Goal: Navigation & Orientation: Find specific page/section

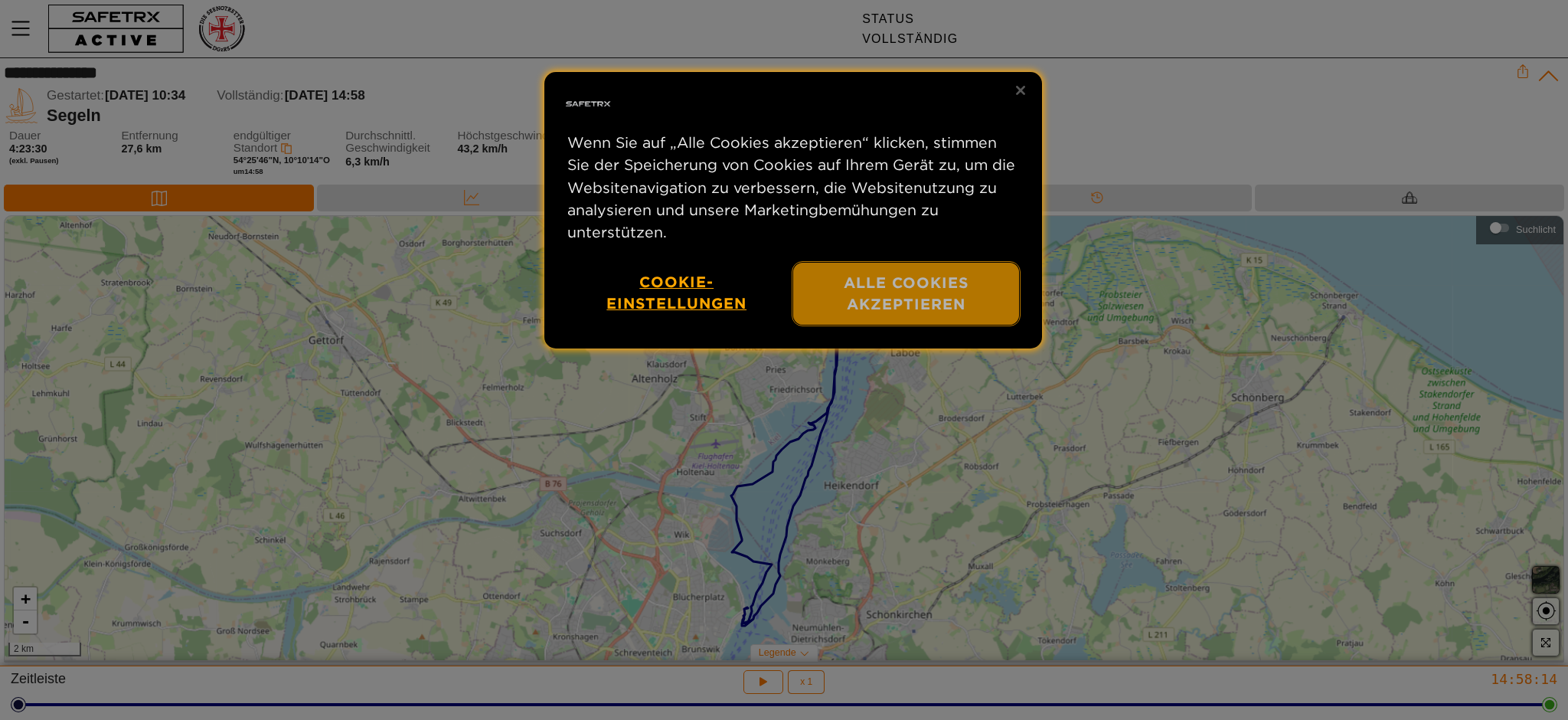
click at [873, 295] on font "Alle Cookies akzeptieren" at bounding box center [907, 293] width 125 height 39
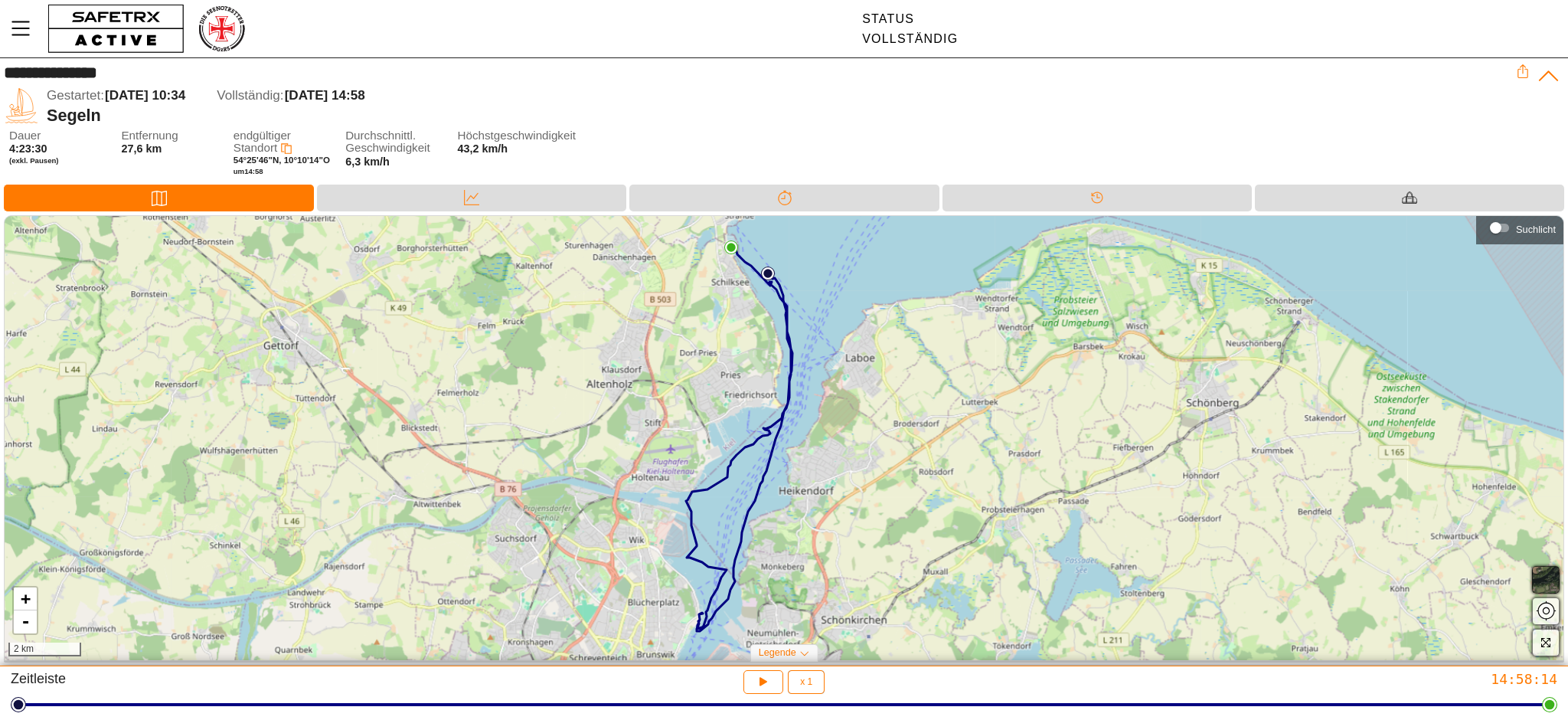
drag, startPoint x: 749, startPoint y: 487, endPoint x: 620, endPoint y: 494, distance: 129.2
click at [622, 495] on div "+ - 2 km" at bounding box center [784, 438] width 1559 height 444
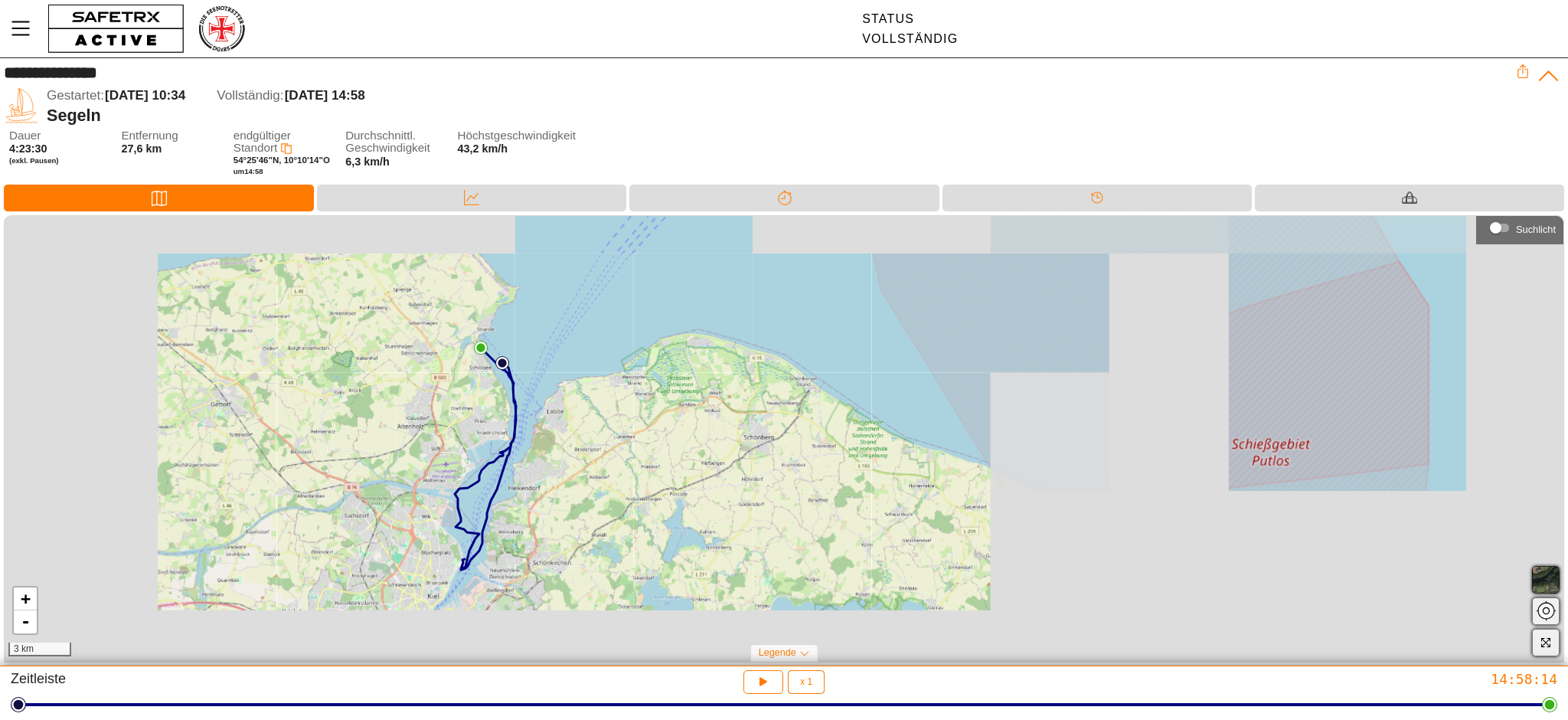
drag, startPoint x: 592, startPoint y: 467, endPoint x: 393, endPoint y: 465, distance: 199.0
click at [402, 465] on div "+ - 3 km" at bounding box center [784, 438] width 1559 height 444
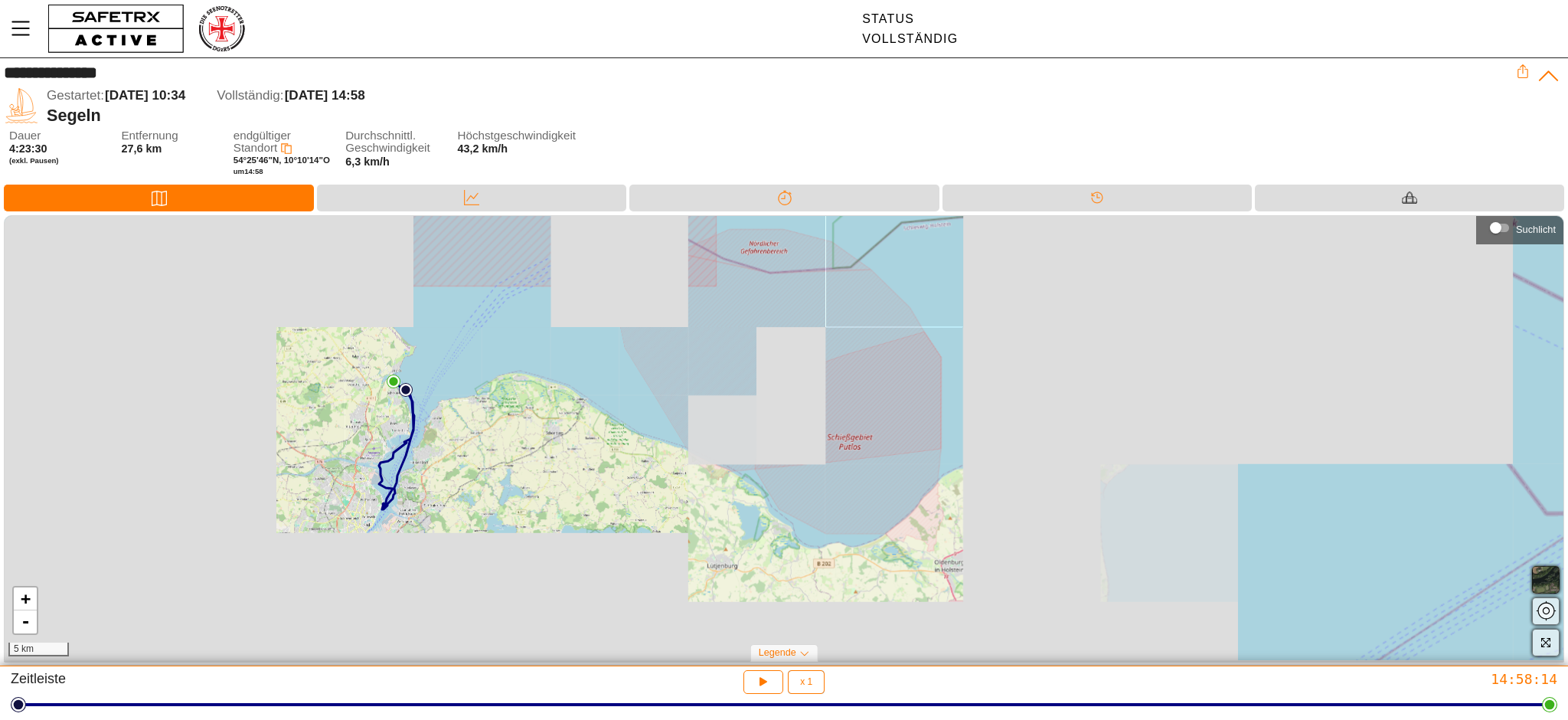
drag, startPoint x: 500, startPoint y: 486, endPoint x: 449, endPoint y: 482, distance: 51.2
click at [458, 483] on div "+ - 5 km" at bounding box center [784, 438] width 1559 height 444
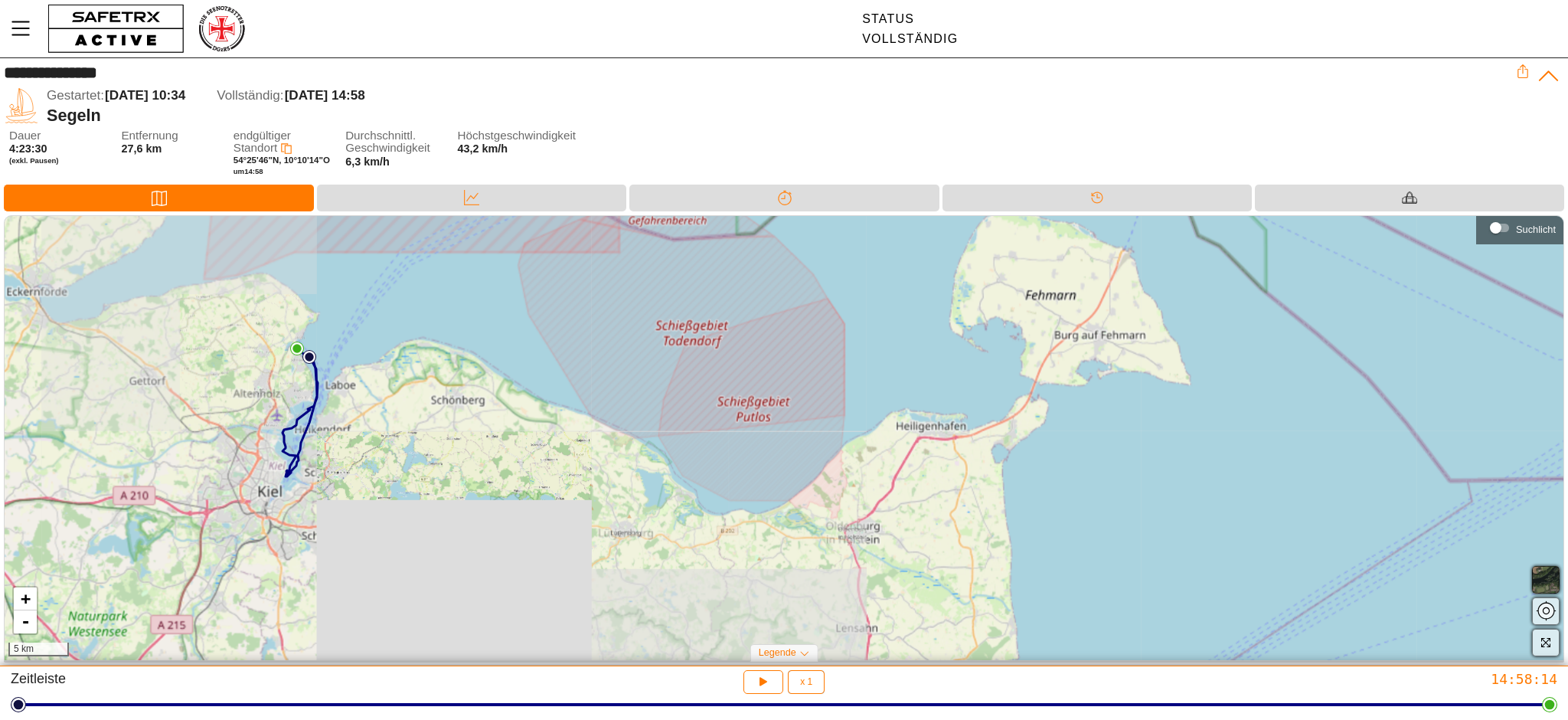
drag, startPoint x: 501, startPoint y: 475, endPoint x: 406, endPoint y: 442, distance: 100.6
click at [406, 442] on div "+ - 5 km" at bounding box center [784, 438] width 1559 height 444
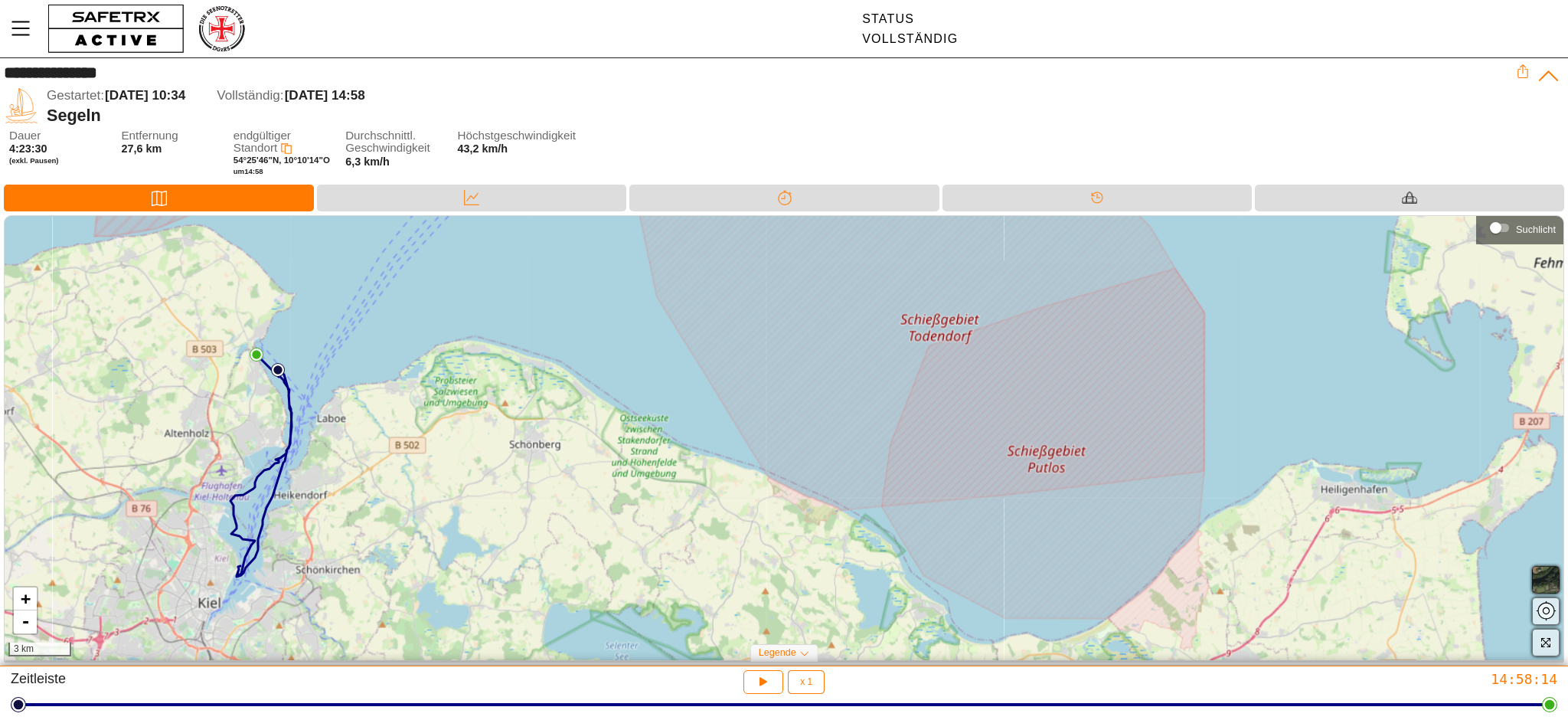
drag, startPoint x: 385, startPoint y: 485, endPoint x: 436, endPoint y: 596, distance: 122.2
click at [436, 596] on div "+ - 3 km" at bounding box center [784, 438] width 1559 height 444
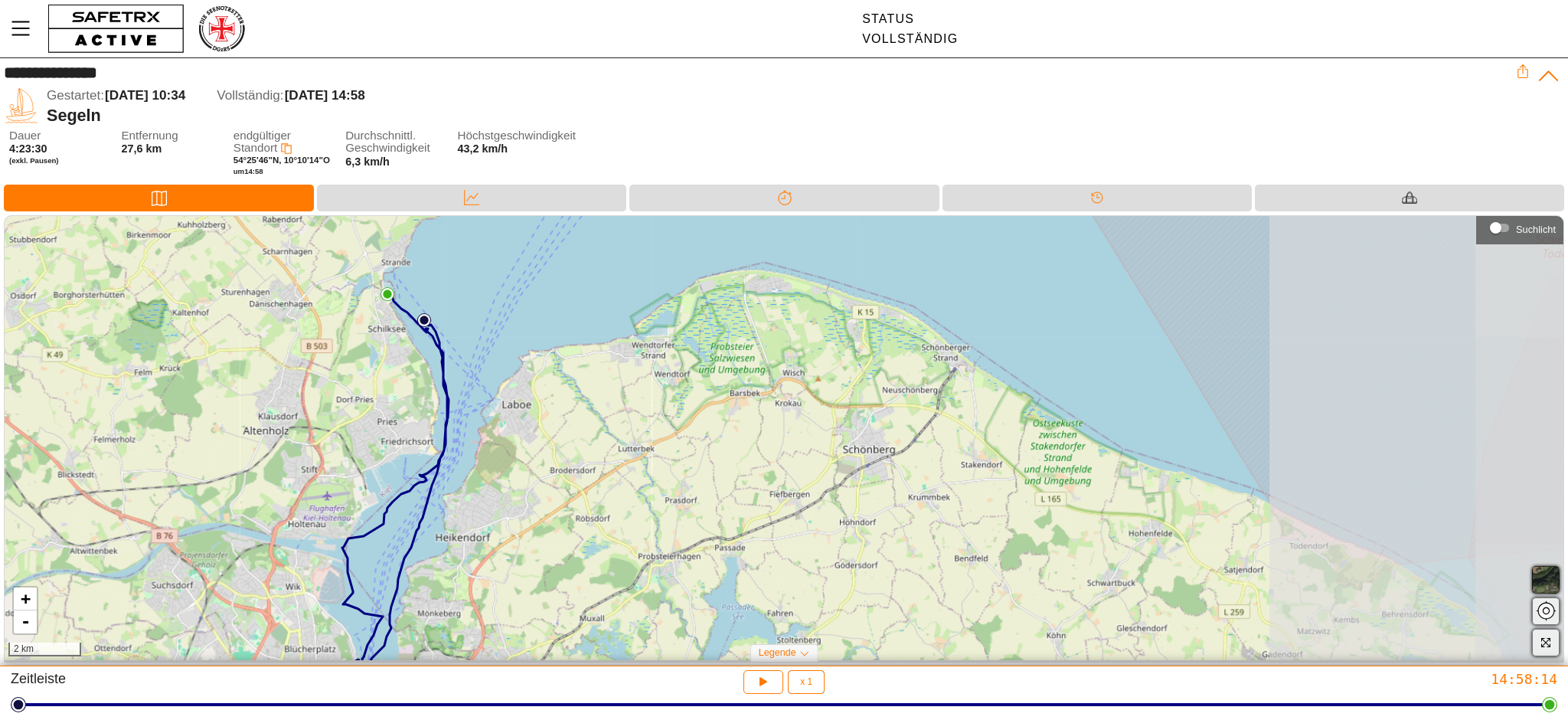
drag, startPoint x: 724, startPoint y: 452, endPoint x: 348, endPoint y: 474, distance: 376.6
click at [349, 485] on div "+ - 2 km" at bounding box center [784, 438] width 1559 height 444
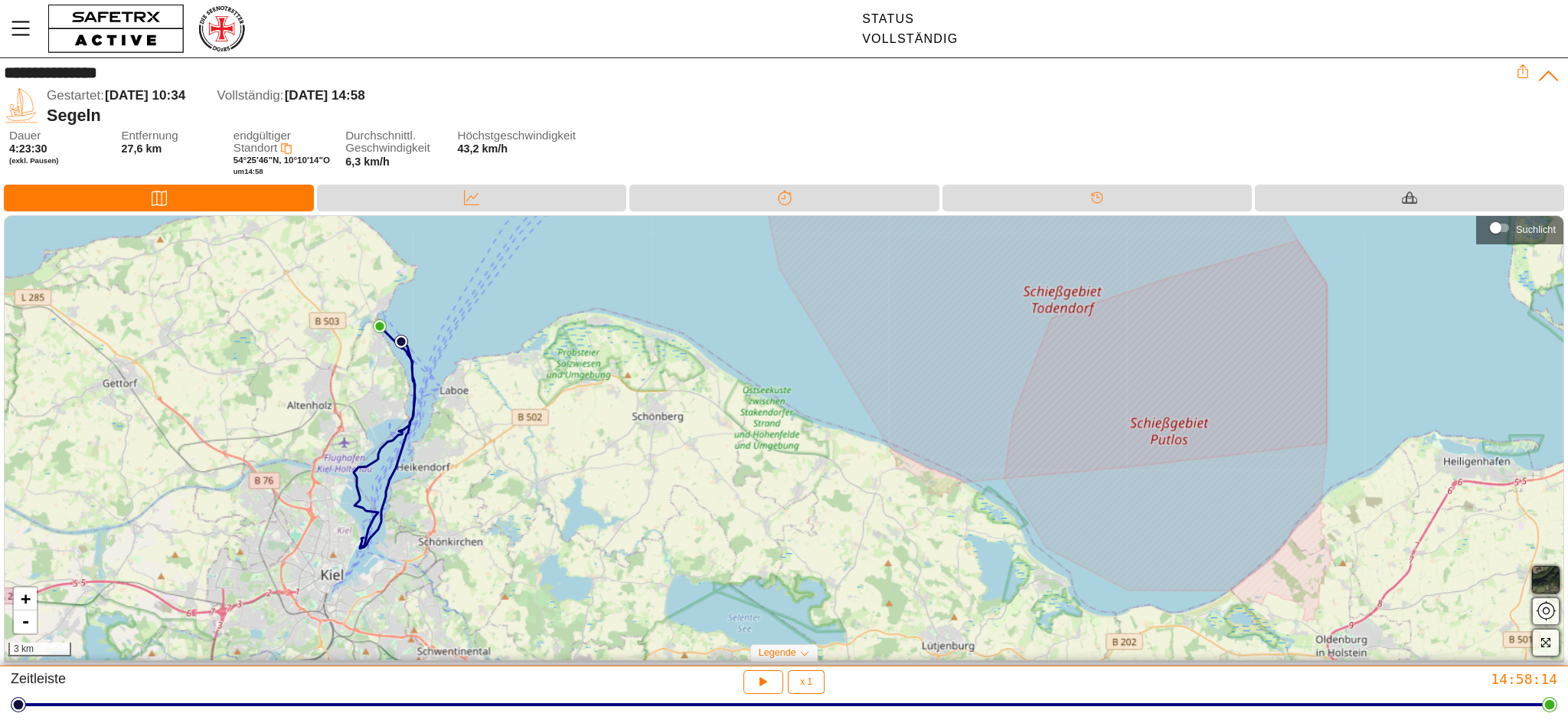
drag, startPoint x: 452, startPoint y: 467, endPoint x: 458, endPoint y: 443, distance: 24.7
click at [458, 443] on div "+ - 3 km" at bounding box center [784, 438] width 1559 height 444
click at [936, 38] on font "Vollständig" at bounding box center [910, 38] width 96 height 13
click at [1524, 72] on icon at bounding box center [1523, 71] width 14 height 14
